Goal: Information Seeking & Learning: Learn about a topic

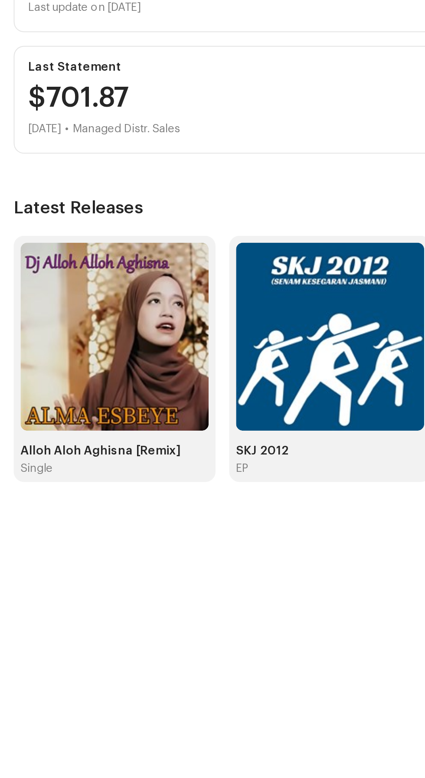
scroll to position [73, 0]
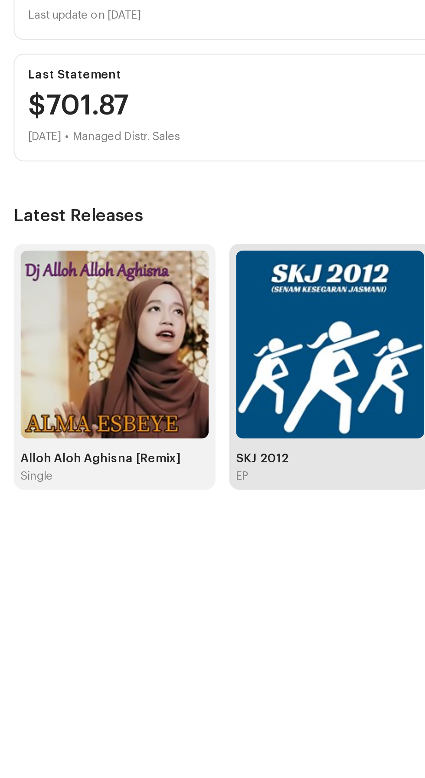
click at [166, 332] on img at bounding box center [167, 367] width 95 height 95
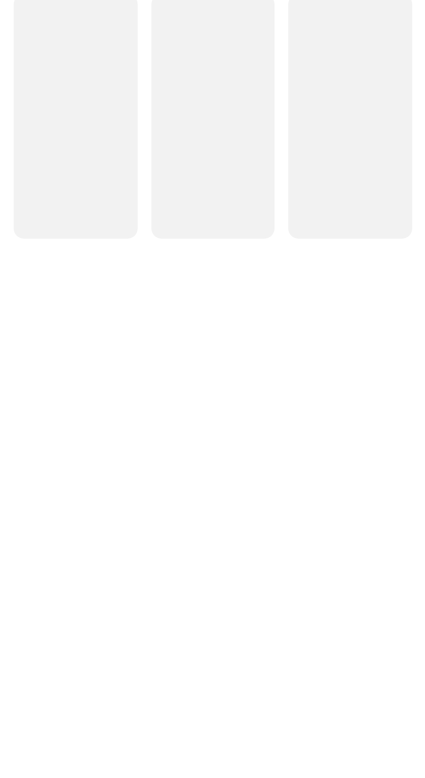
scroll to position [31, 0]
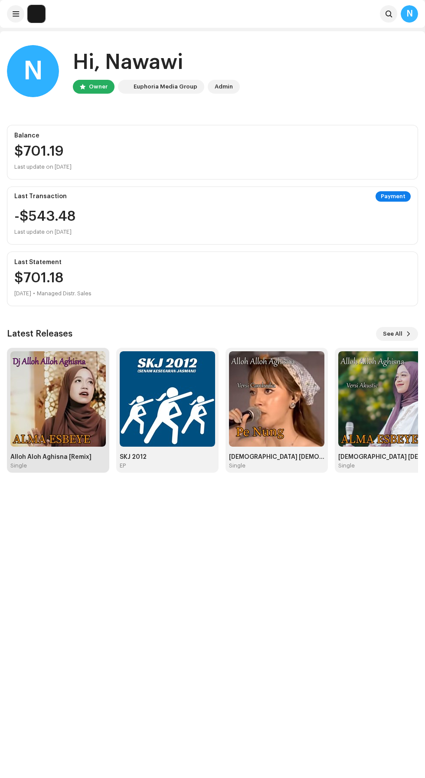
click at [63, 410] on img at bounding box center [57, 398] width 95 height 95
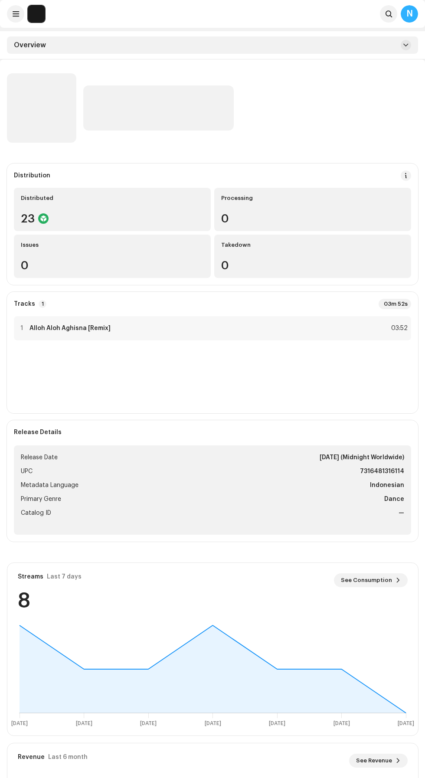
scroll to position [151, 0]
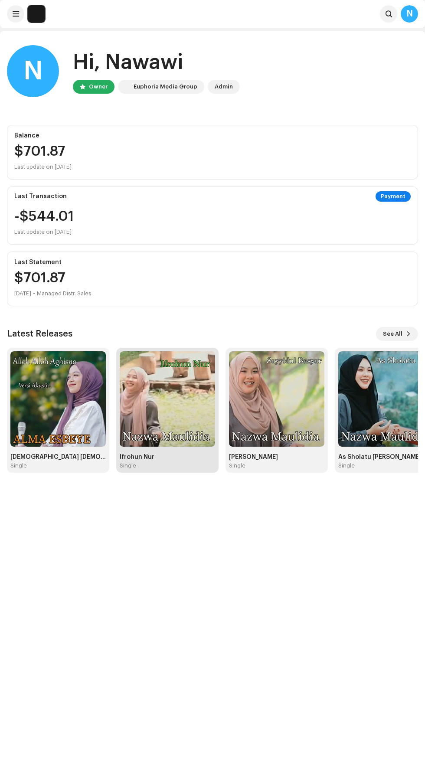
click at [170, 411] on img at bounding box center [167, 398] width 95 height 95
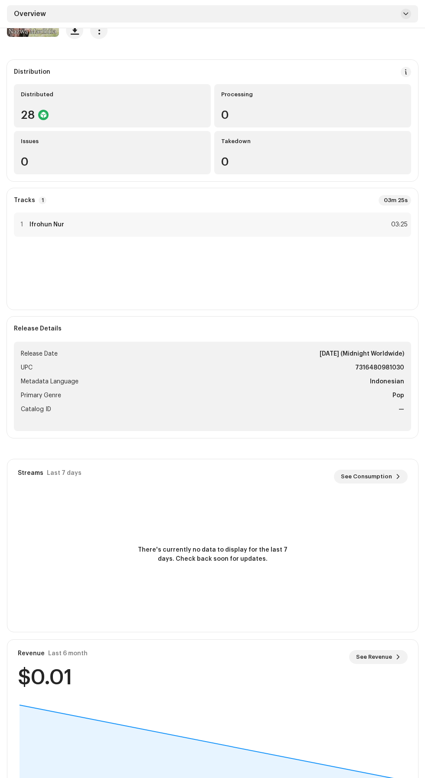
scroll to position [73, 0]
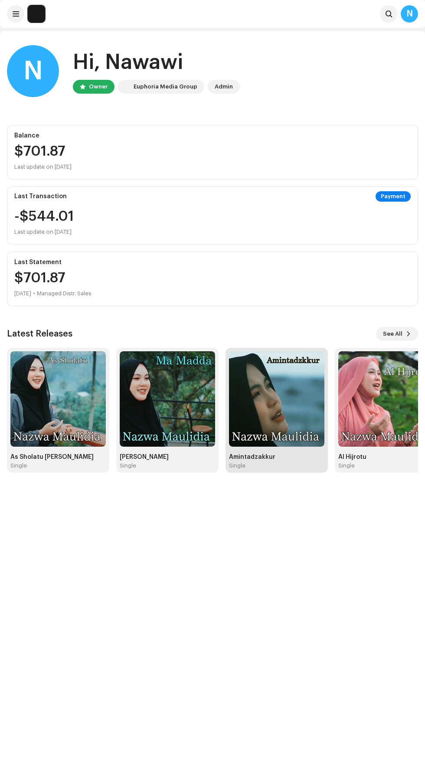
click at [302, 408] on img at bounding box center [276, 398] width 95 height 95
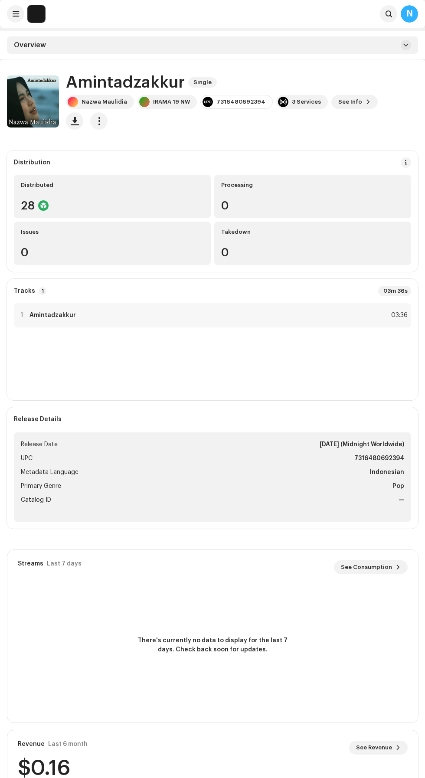
scroll to position [73, 0]
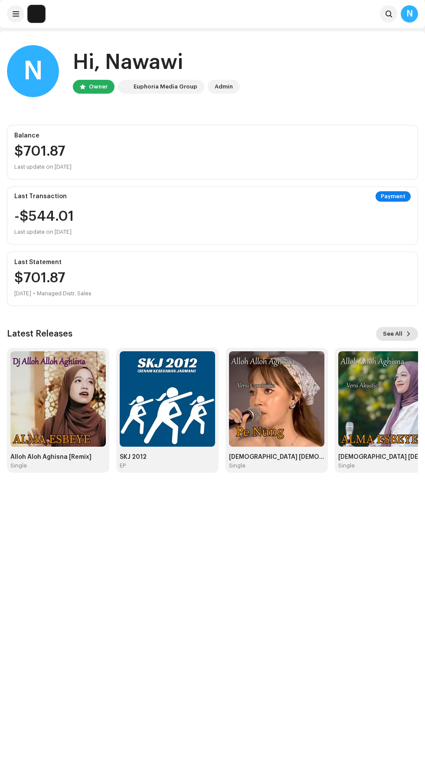
click at [408, 333] on span at bounding box center [408, 333] width 5 height 7
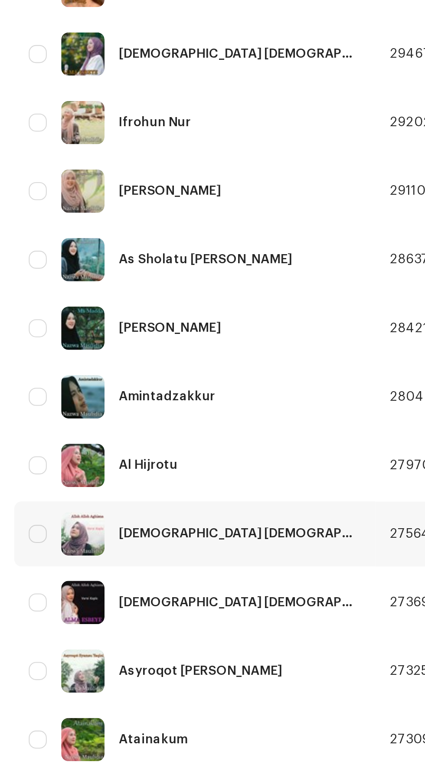
click at [115, 520] on div "Alloh Alloh Aghisna Versi Koplo" at bounding box center [94, 512] width 160 height 21
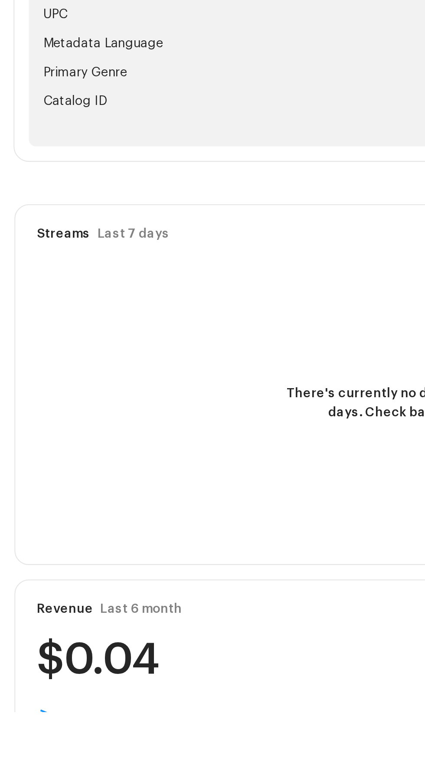
scroll to position [73, 0]
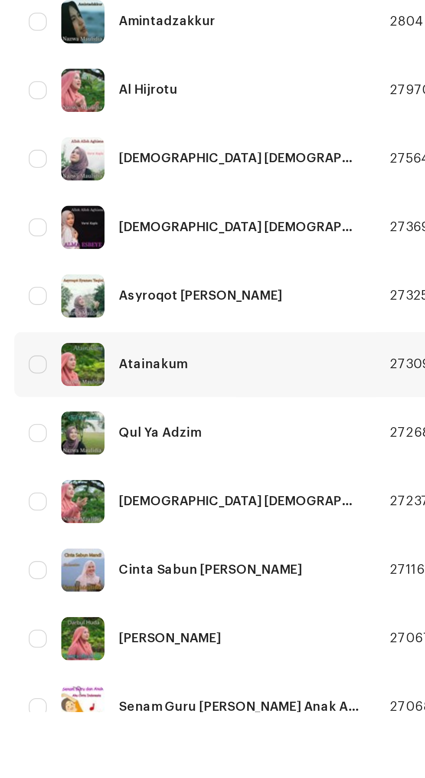
click at [138, 605] on div "Atainakum" at bounding box center [94, 610] width 160 height 21
